Goal: Information Seeking & Learning: Learn about a topic

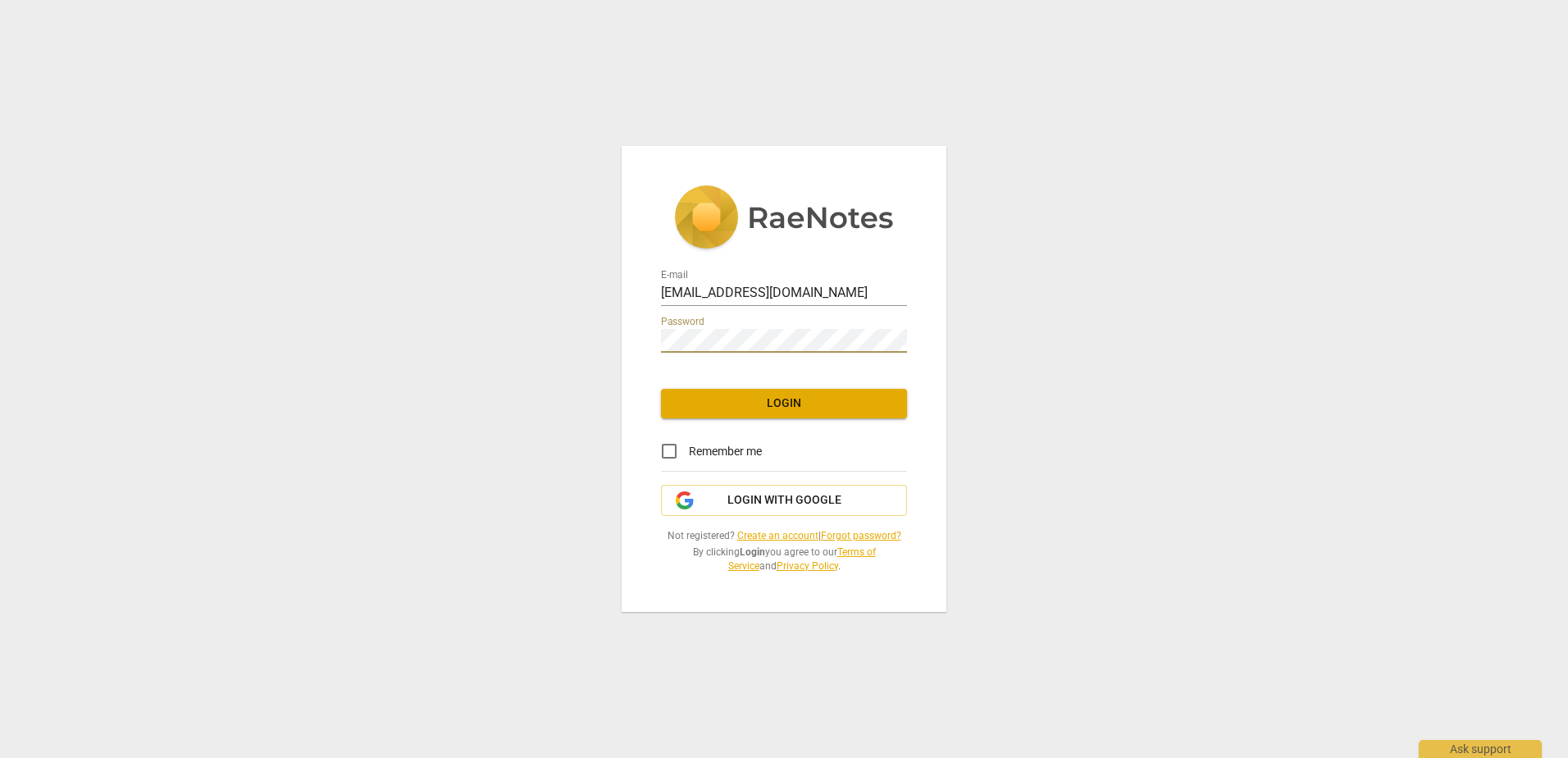
click at [779, 400] on span "Login" at bounding box center [784, 403] width 220 height 16
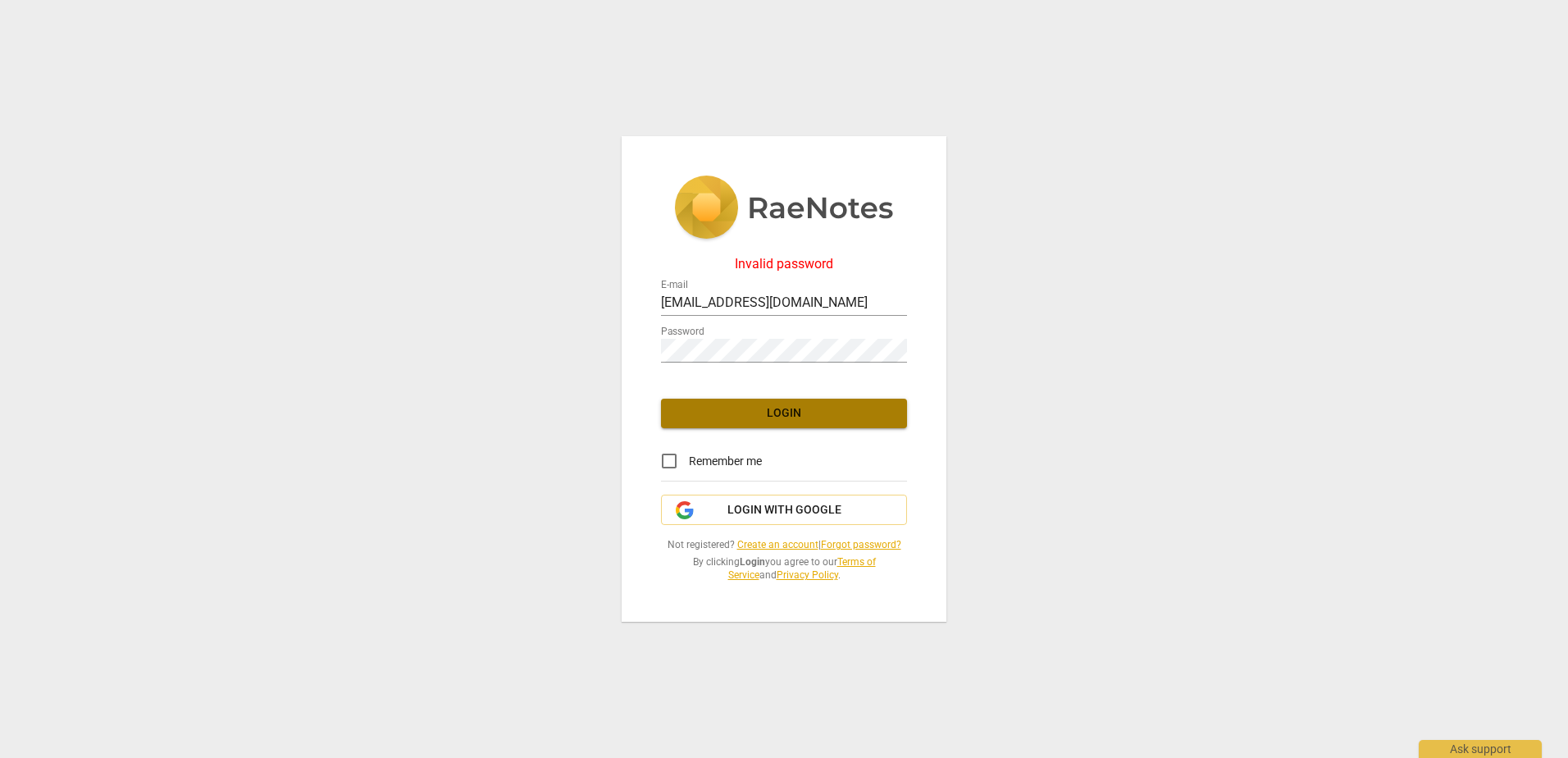
click at [778, 409] on span "Login" at bounding box center [784, 413] width 220 height 16
click at [842, 543] on link "Forgot password?" at bounding box center [861, 545] width 80 height 12
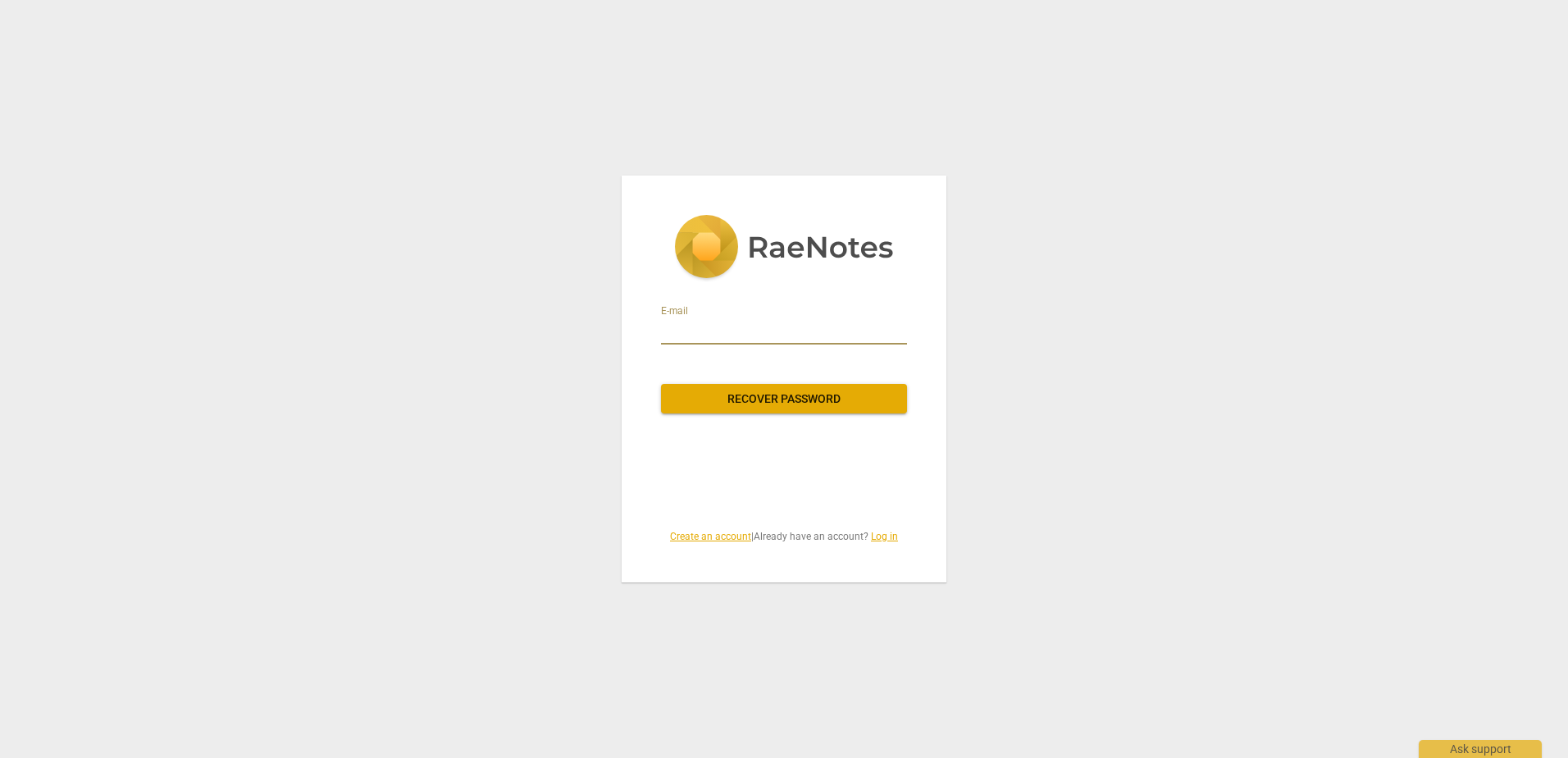
click at [702, 335] on input "email" at bounding box center [784, 331] width 246 height 26
type input "jspoth@ameritech.net"
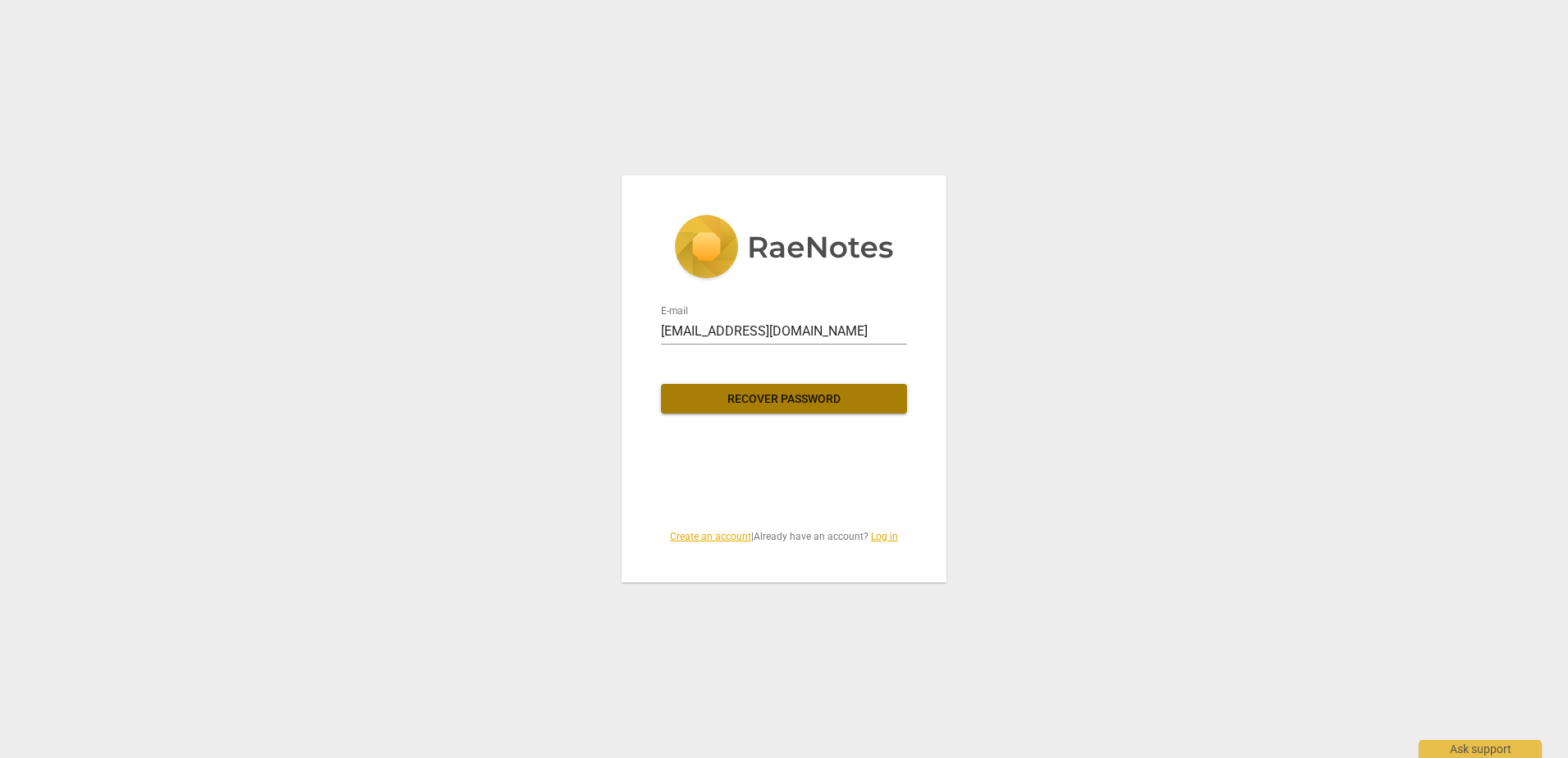
click at [774, 398] on span "Recover password" at bounding box center [784, 399] width 220 height 16
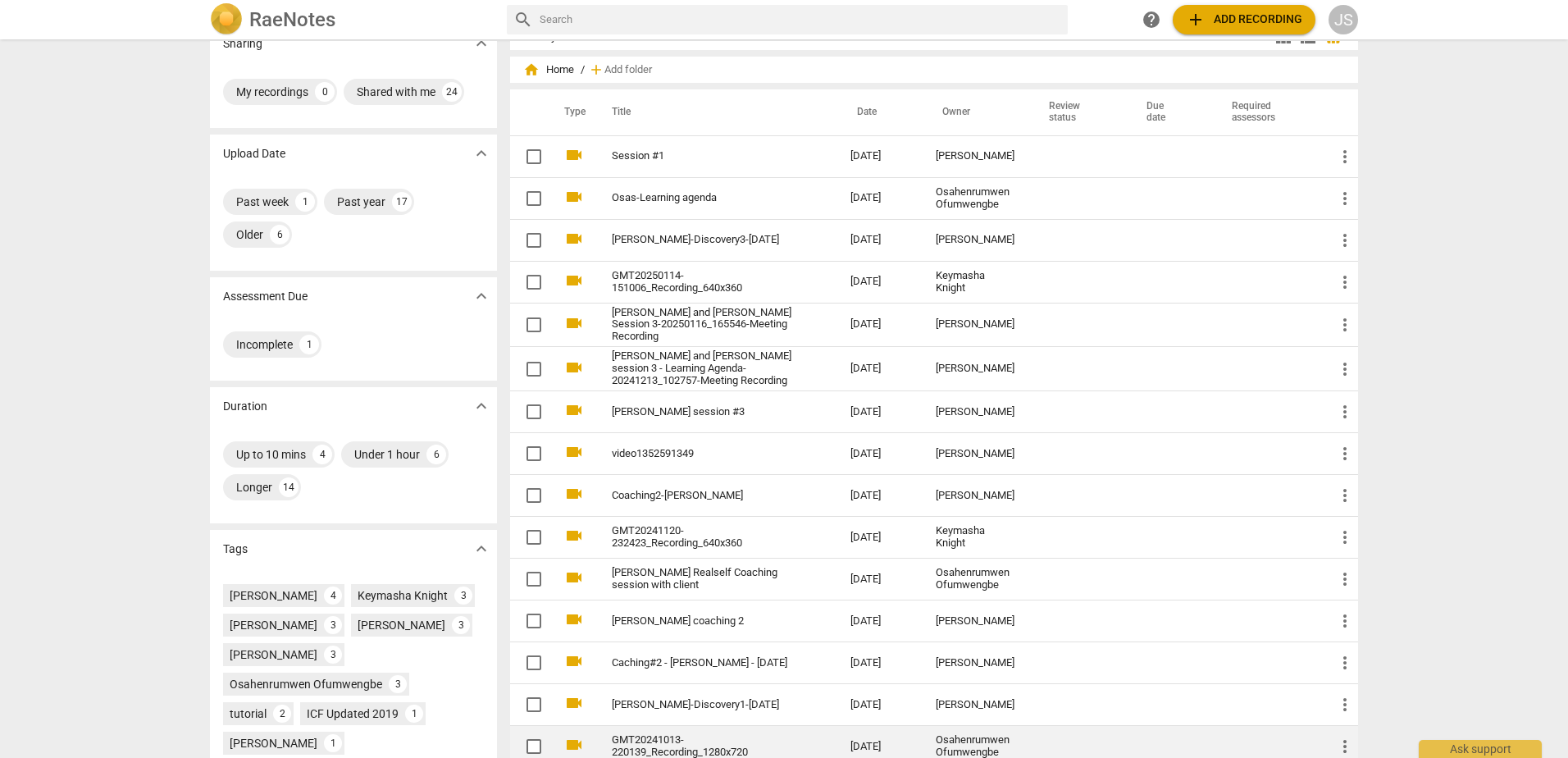
scroll to position [329, 0]
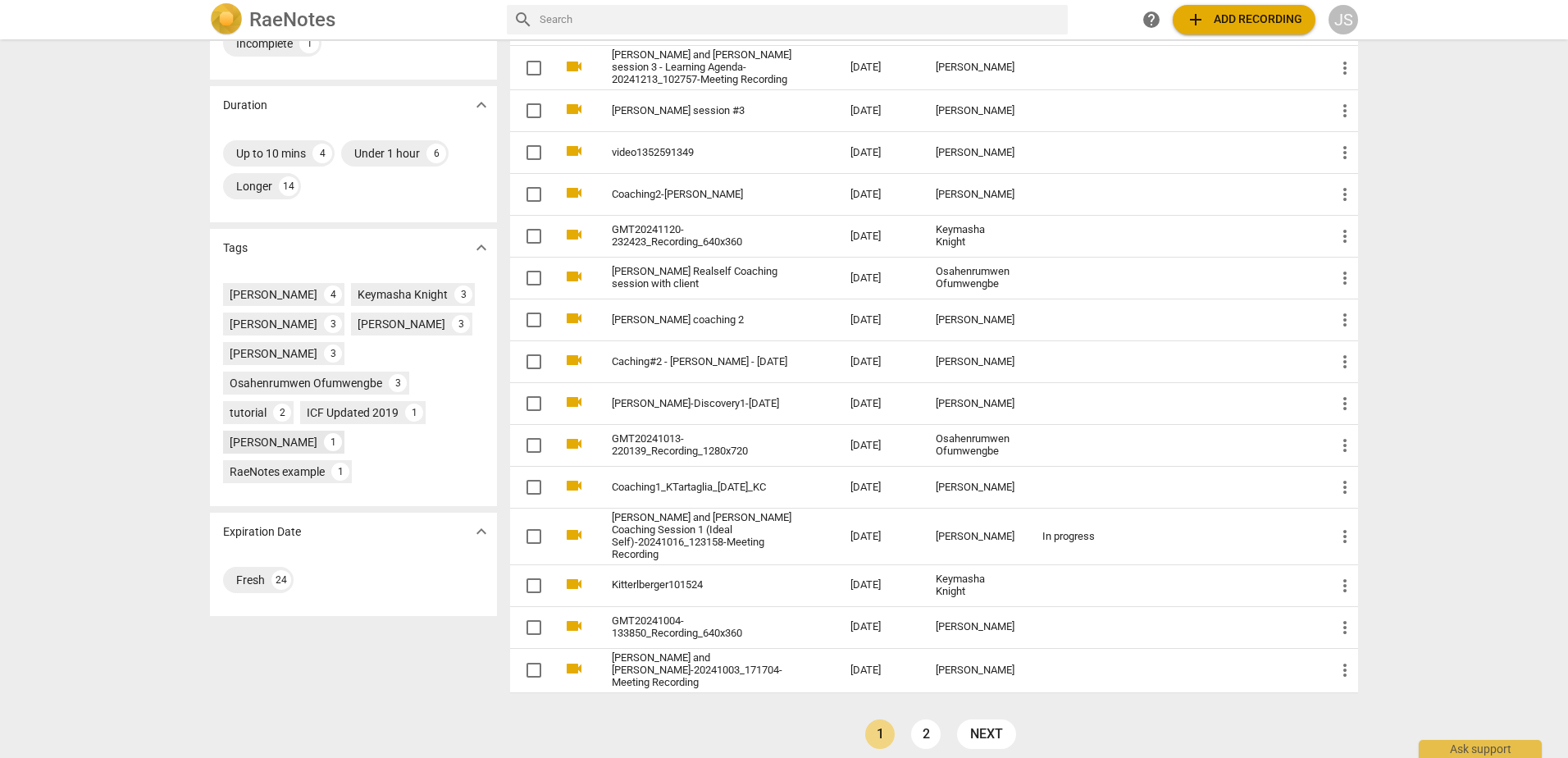
click at [284, 440] on div "Nadine Wallman" at bounding box center [273, 442] width 88 height 16
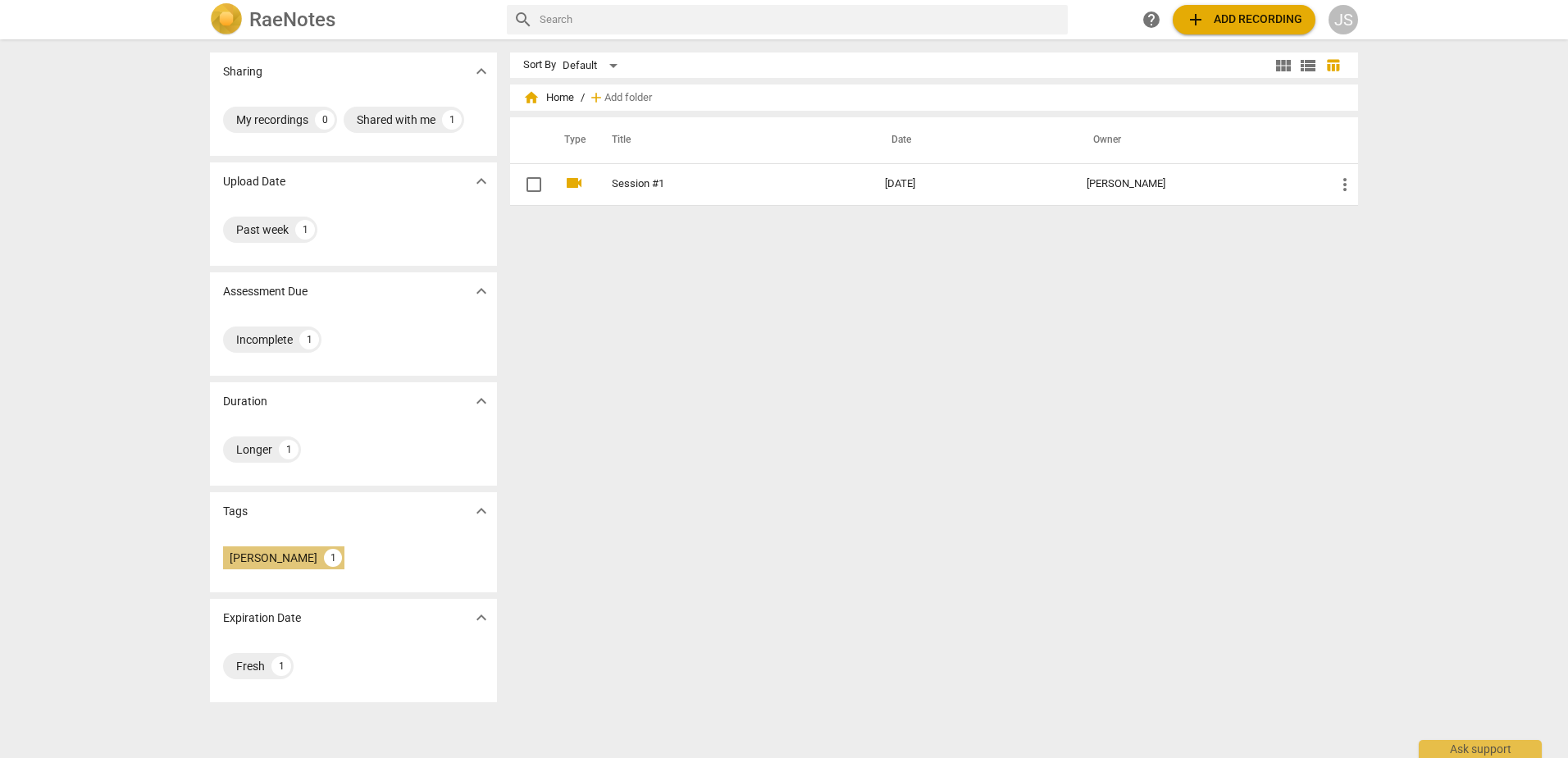
click at [274, 552] on div "Nadine Wallman" at bounding box center [273, 557] width 88 height 16
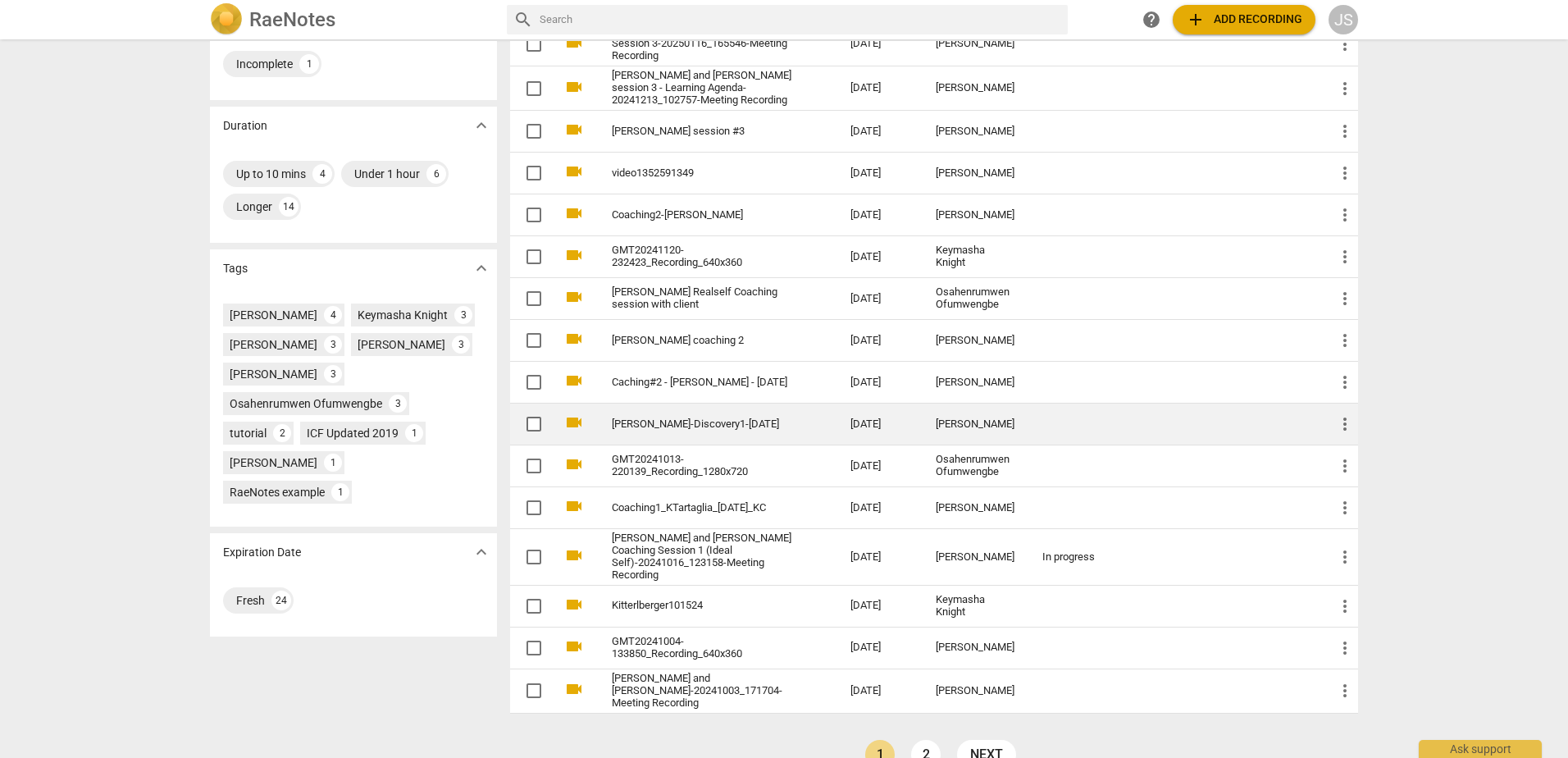
scroll to position [329, 0]
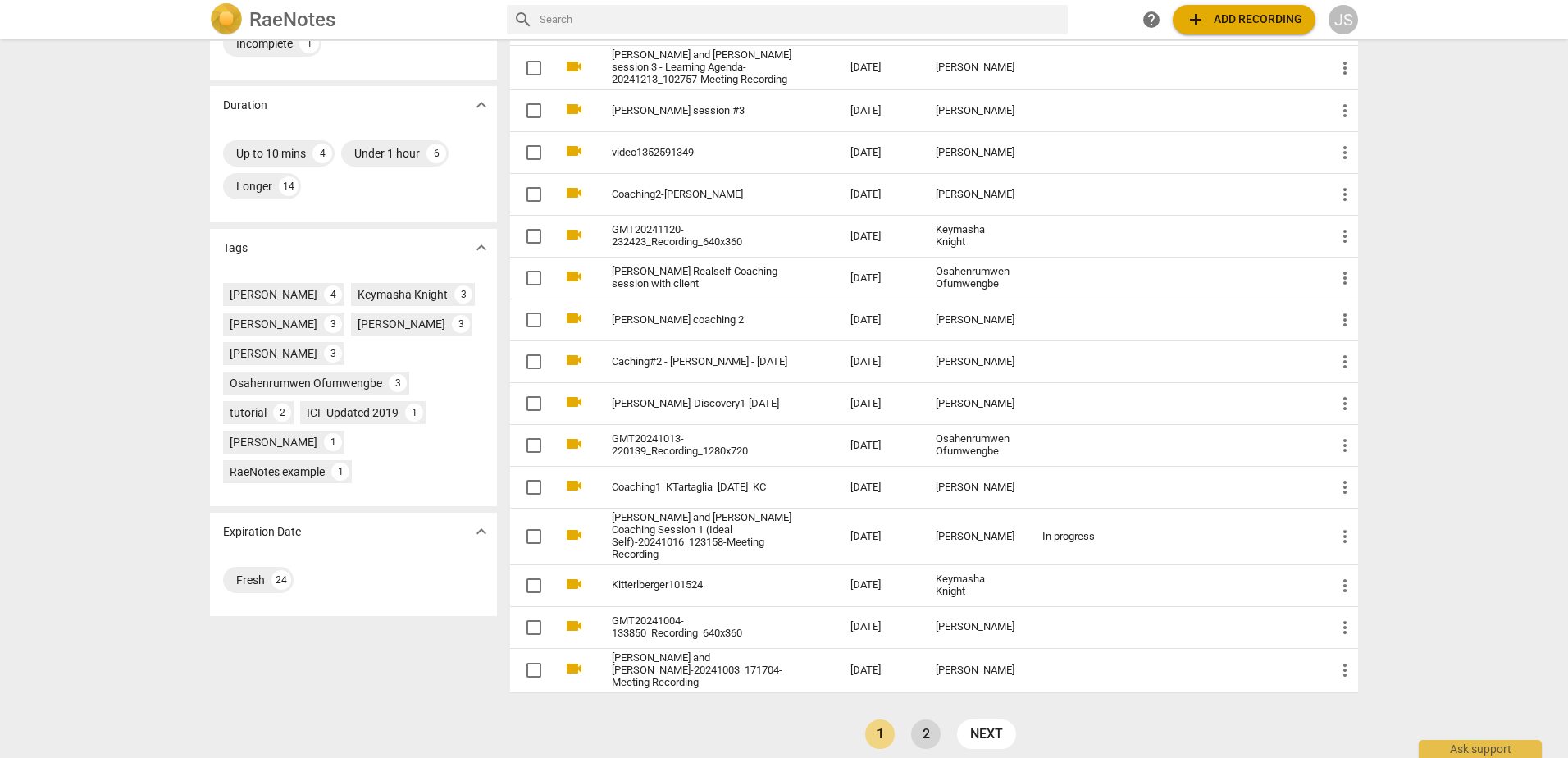
click at [922, 719] on link "2" at bounding box center [925, 734] width 29 height 29
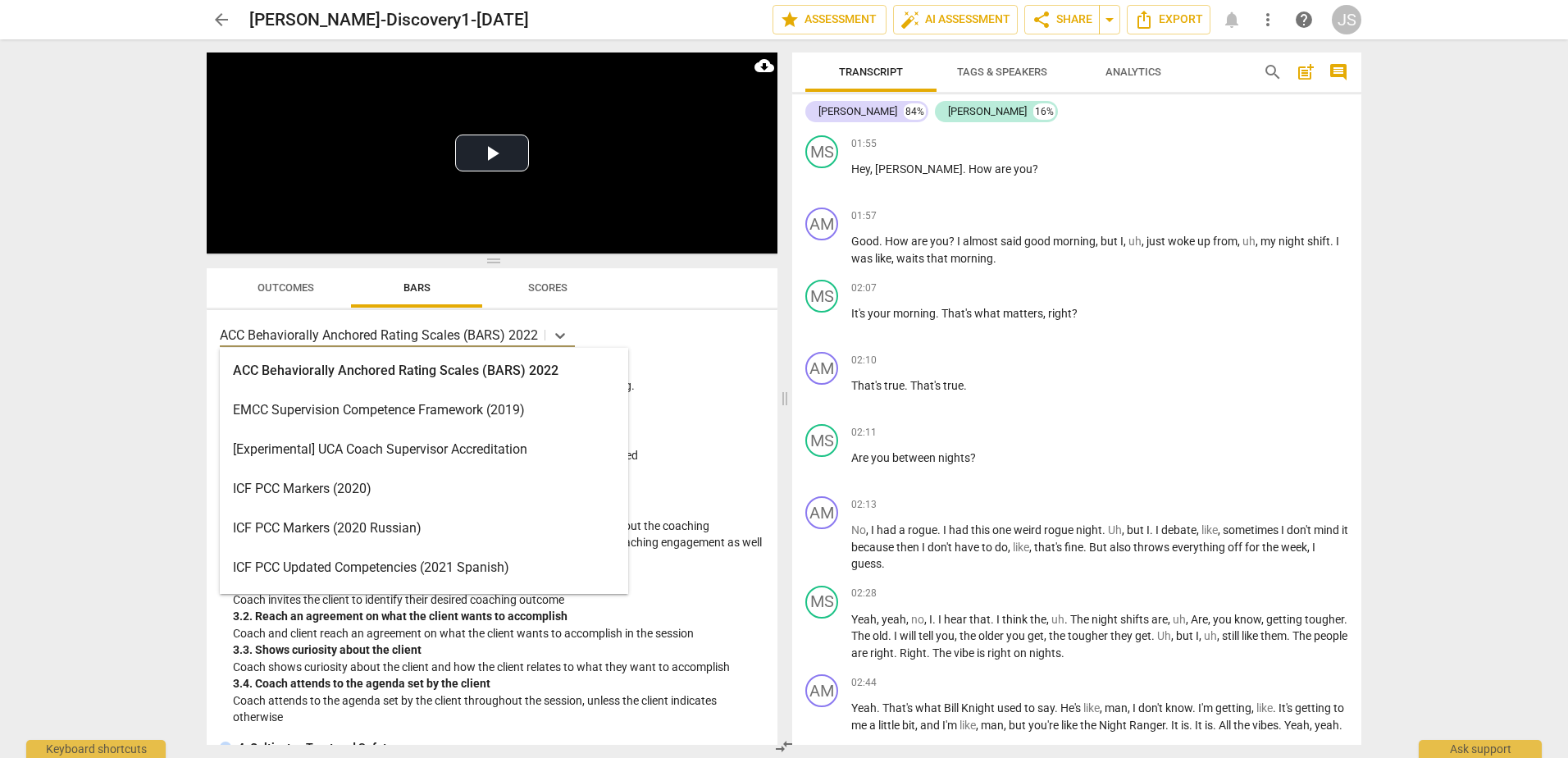
drag, startPoint x: 220, startPoint y: 336, endPoint x: 399, endPoint y: 462, distance: 218.9
click at [399, 0] on body "arrow_back [PERSON_NAME]-Discovery1-[DATE] edit star Assessment auto_fix_high A…" at bounding box center [784, 0] width 1568 height 0
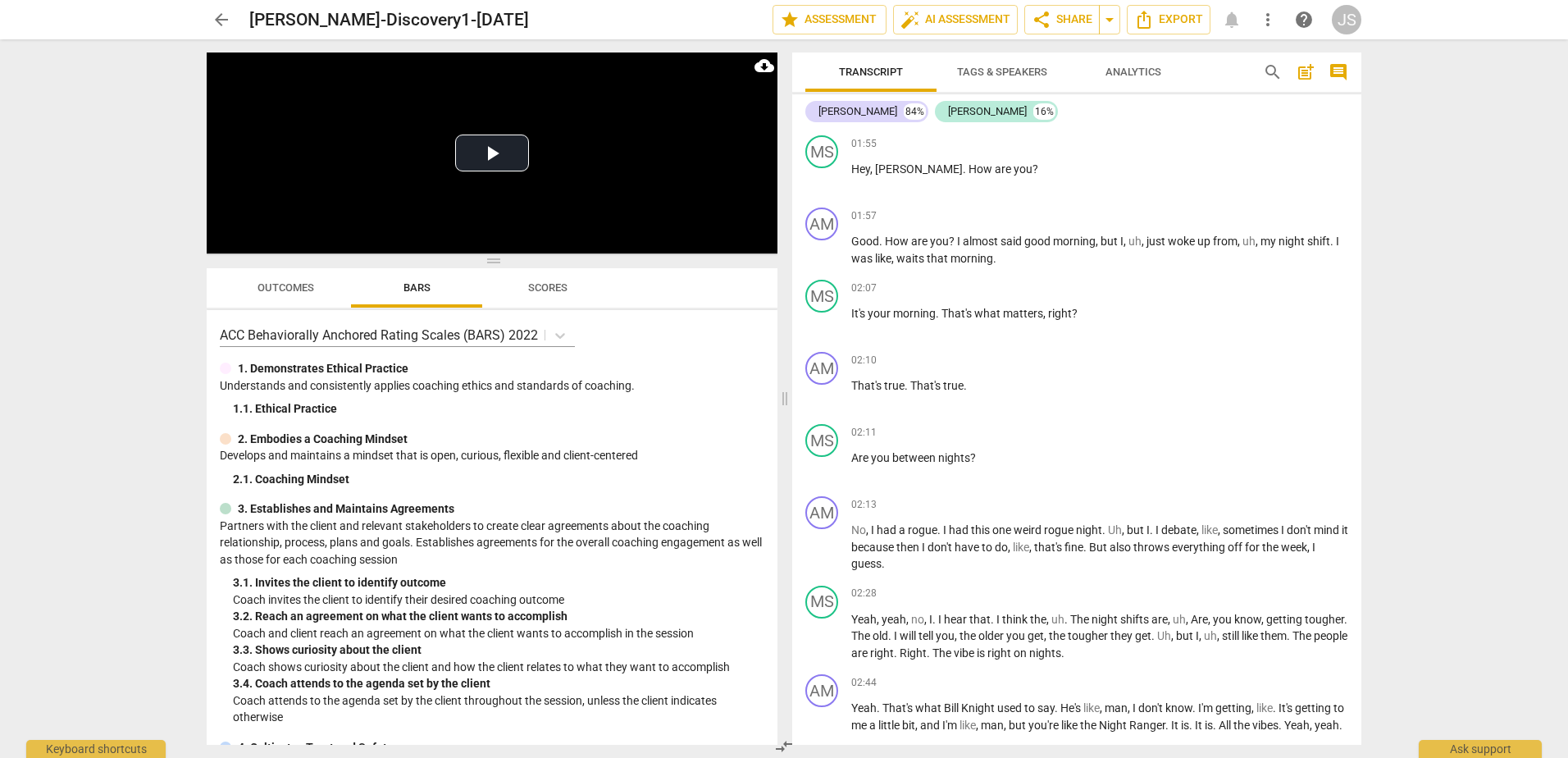
click at [680, 417] on div "1. 1. Ethical Practice" at bounding box center [498, 409] width 531 height 17
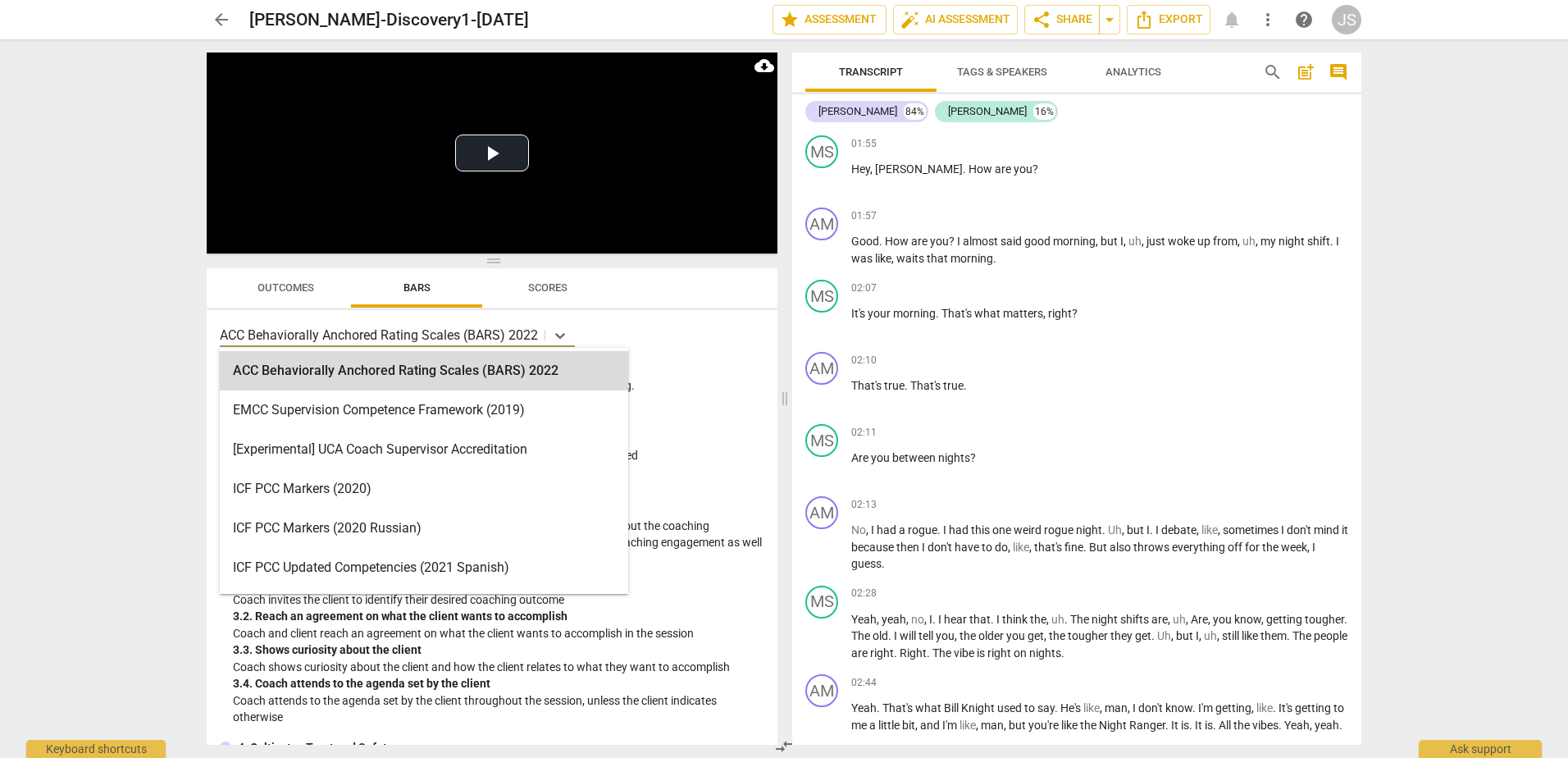
drag, startPoint x: 225, startPoint y: 337, endPoint x: 264, endPoint y: 339, distance: 39.1
click at [264, 339] on p "ACC Behaviorally Anchored Rating Scales (BARS) 2022" at bounding box center [379, 334] width 318 height 18
click at [242, 373] on div "ACC Behaviorally Anchored Rating Scales (BARS) 2022" at bounding box center [423, 370] width 408 height 40
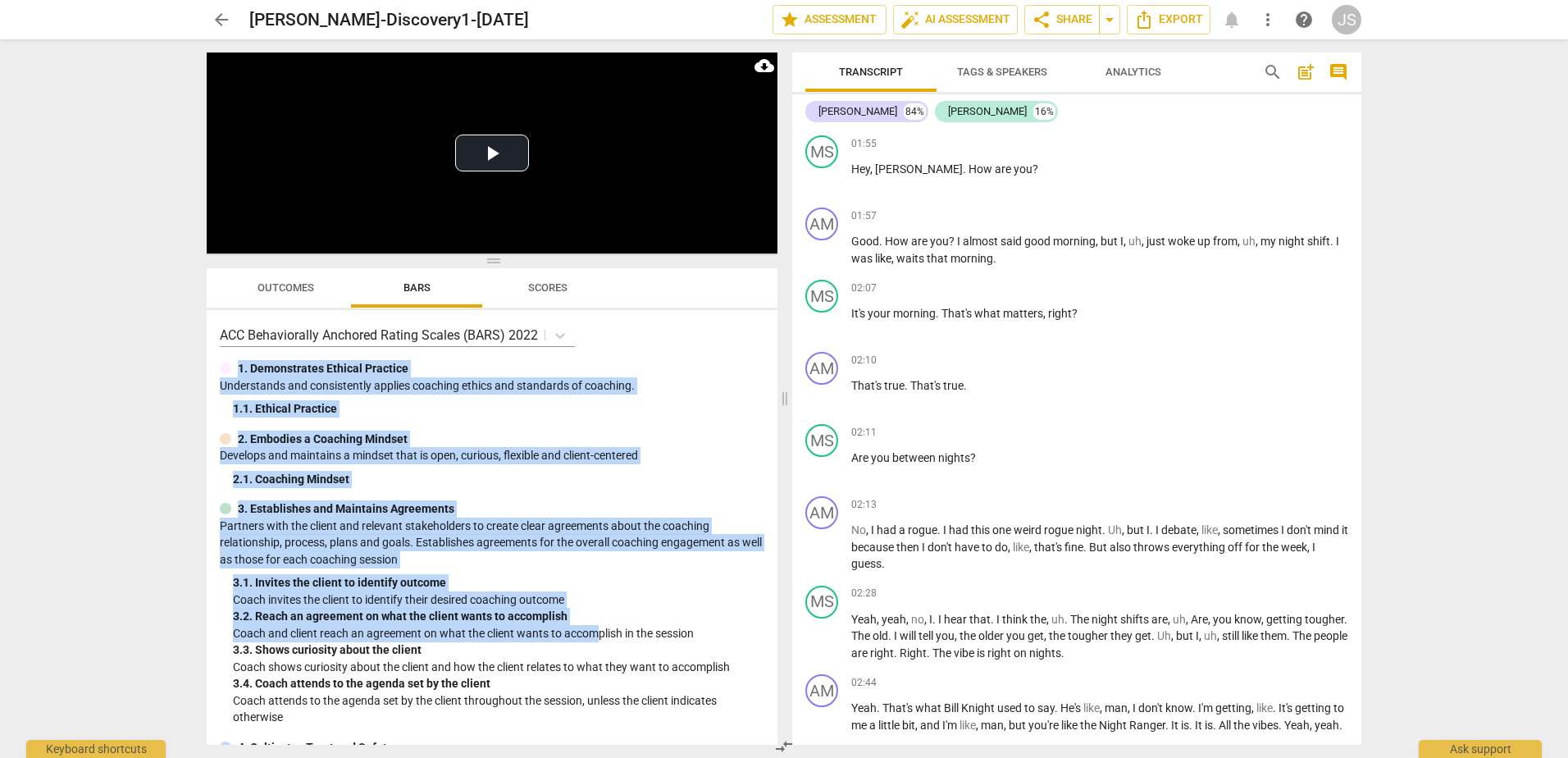
drag, startPoint x: 240, startPoint y: 365, endPoint x: 601, endPoint y: 626, distance: 445.5
click at [601, 626] on div "ACC Behaviorally Anchored Rating Scales (BARS) 2022 1. Demonstrates Ethical Pra…" at bounding box center [491, 527] width 571 height 435
drag, startPoint x: 601, startPoint y: 626, endPoint x: 678, endPoint y: 467, distance: 176.7
click at [678, 467] on div "2. Embodies a Coaching Mindset Develops and maintains a mindset that is open, c…" at bounding box center [492, 458] width 545 height 57
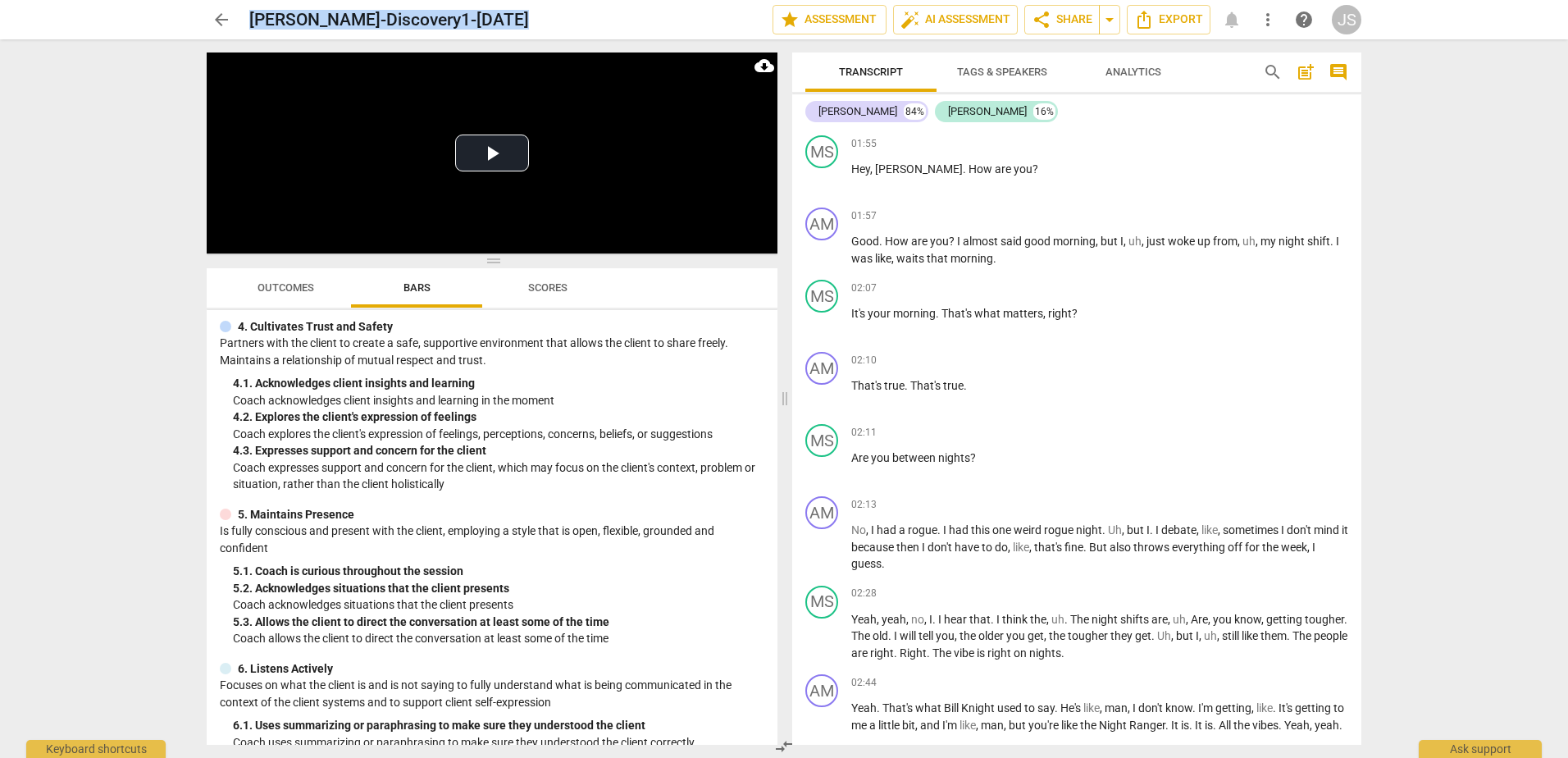
scroll to position [833, 0]
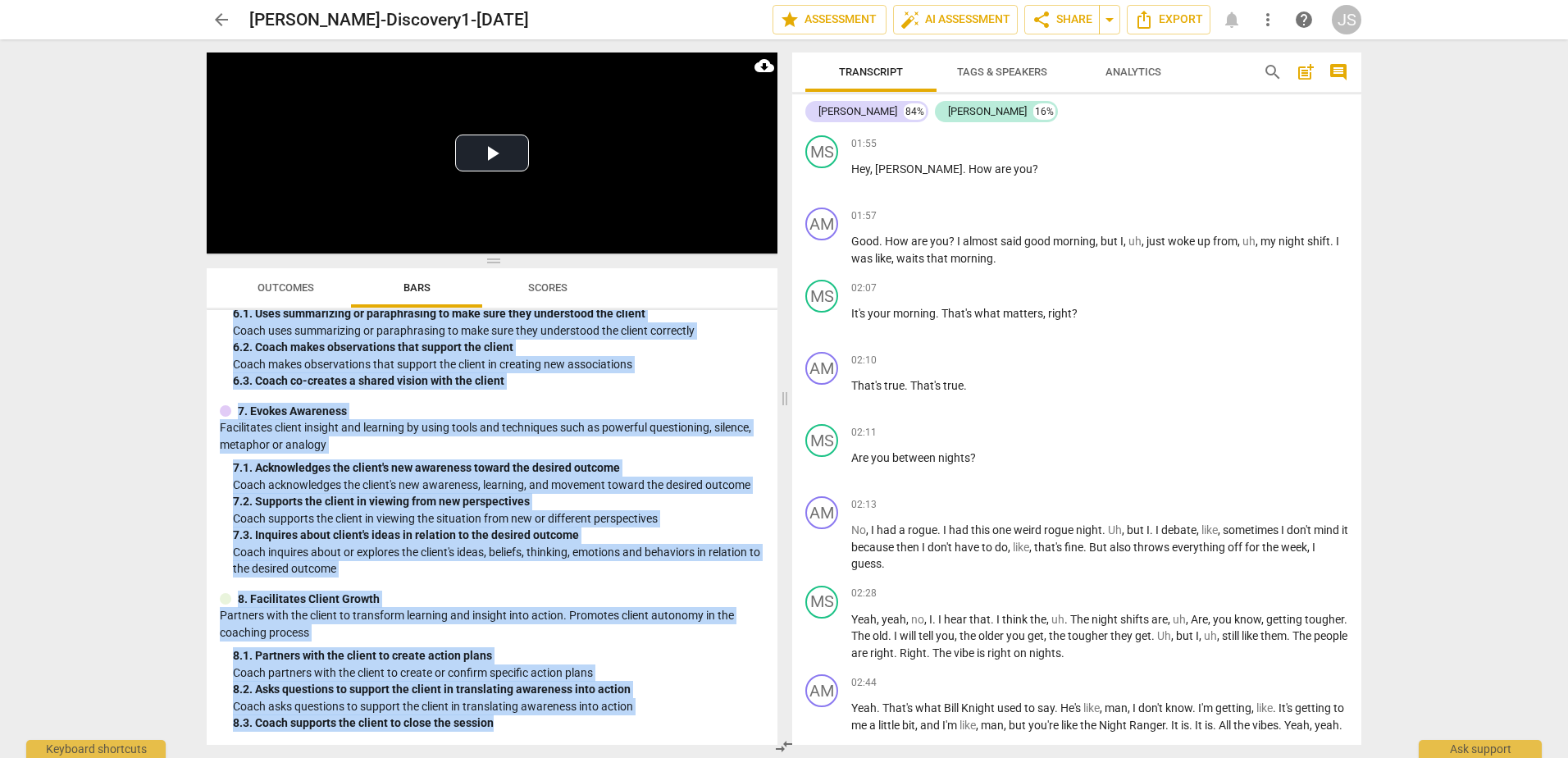
drag, startPoint x: 240, startPoint y: 368, endPoint x: 731, endPoint y: 736, distance: 613.6
click at [731, 736] on div "ACC Behaviorally Anchored Rating Scales (BARS) 2022 1. Demonstrates Ethical Pra…" at bounding box center [491, 527] width 571 height 435
copy div "1. Demonstrates Ethical Practice Understands and consistently applies coaching …"
click at [489, 150] on button "Play Video" at bounding box center [492, 153] width 74 height 37
